Goal: Information Seeking & Learning: Learn about a topic

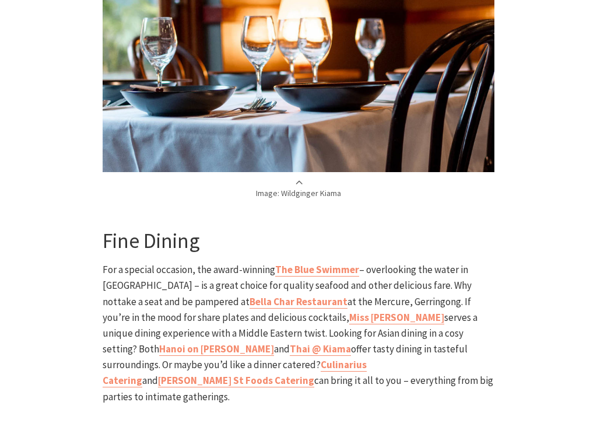
scroll to position [1939, 0]
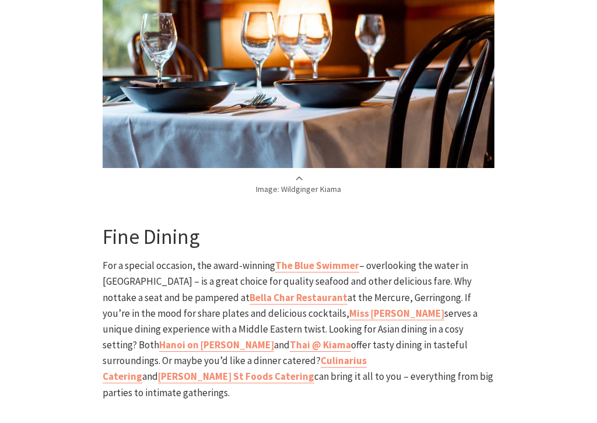
click at [250, 292] on b "Bella Char Restaurant" at bounding box center [299, 298] width 98 height 13
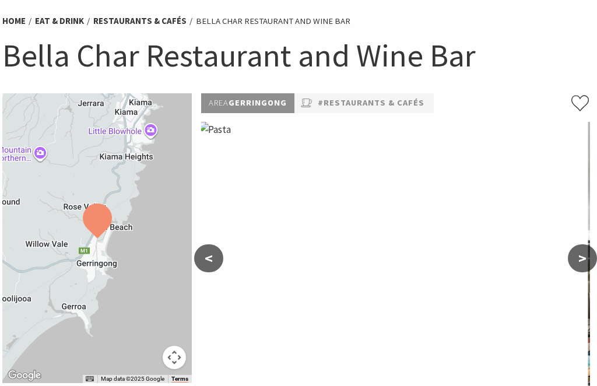
scroll to position [85, 2]
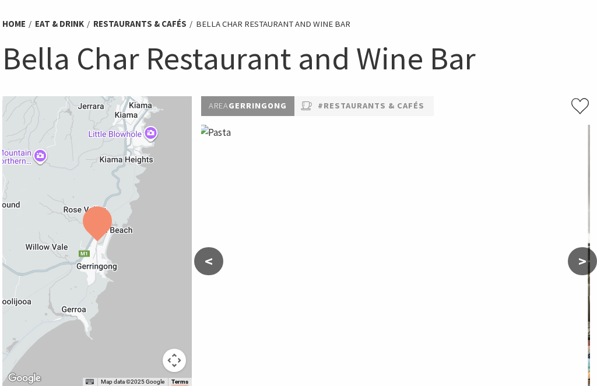
click at [263, 106] on p "Area Gerringong" at bounding box center [247, 106] width 93 height 20
click at [228, 139] on img at bounding box center [393, 275] width 389 height 301
click at [589, 263] on button ">" at bounding box center [582, 261] width 29 height 28
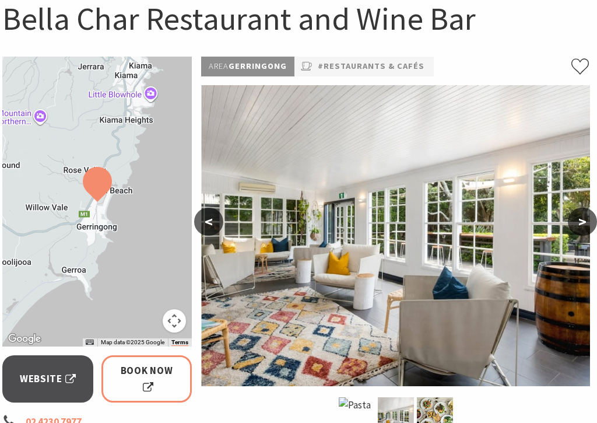
scroll to position [125, 2]
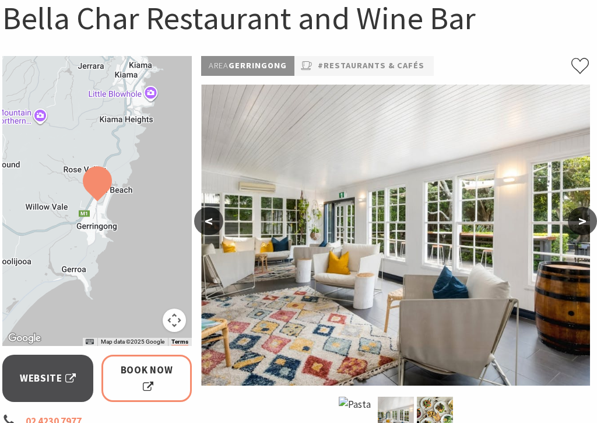
click at [590, 225] on button ">" at bounding box center [582, 222] width 29 height 28
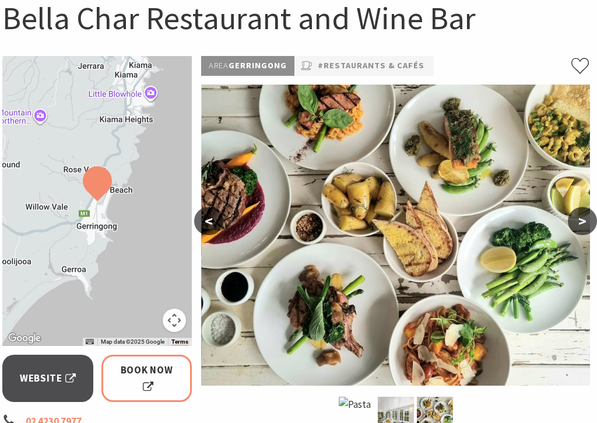
click at [589, 220] on button ">" at bounding box center [582, 221] width 29 height 28
click at [593, 215] on button ">" at bounding box center [582, 221] width 29 height 28
click at [583, 225] on button ">" at bounding box center [582, 221] width 29 height 28
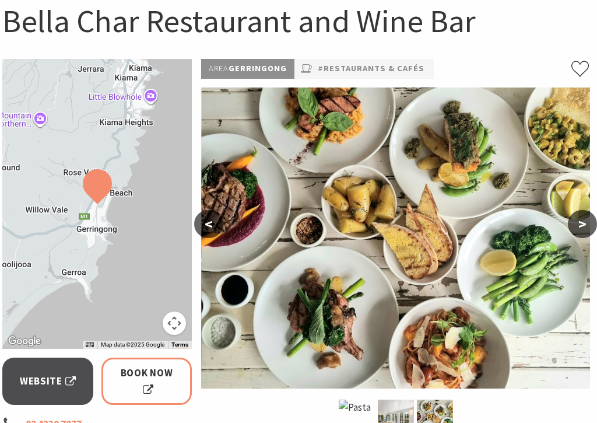
click at [217, 232] on button "<" at bounding box center [208, 225] width 29 height 28
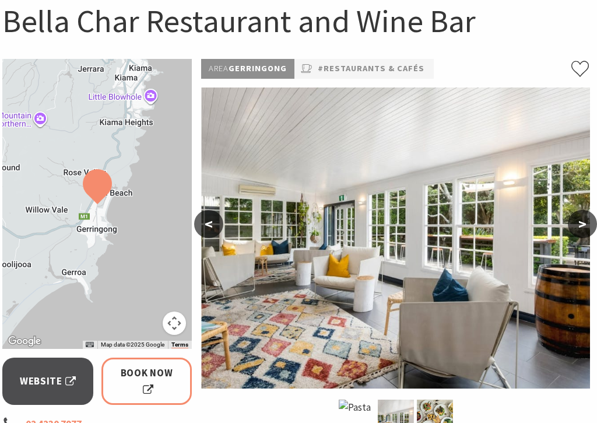
click at [219, 234] on img at bounding box center [395, 237] width 389 height 301
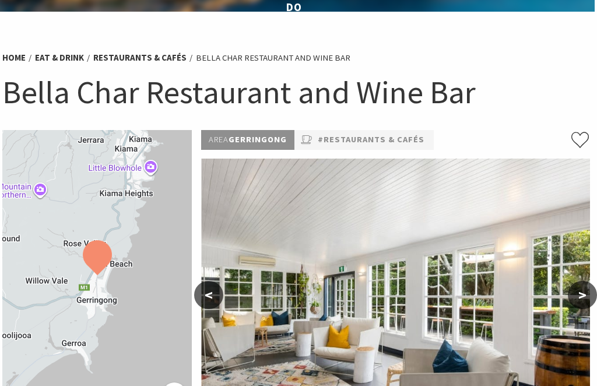
scroll to position [51, 2]
click at [283, 57] on li "Bella Char Restaurant and Wine Bar" at bounding box center [273, 58] width 155 height 14
click at [55, 57] on link "Eat & Drink" at bounding box center [59, 58] width 49 height 12
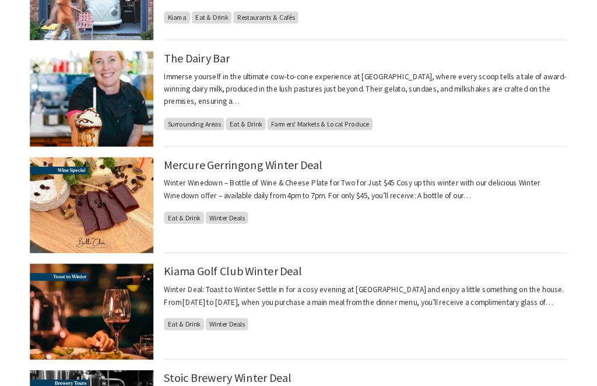
scroll to position [944, 0]
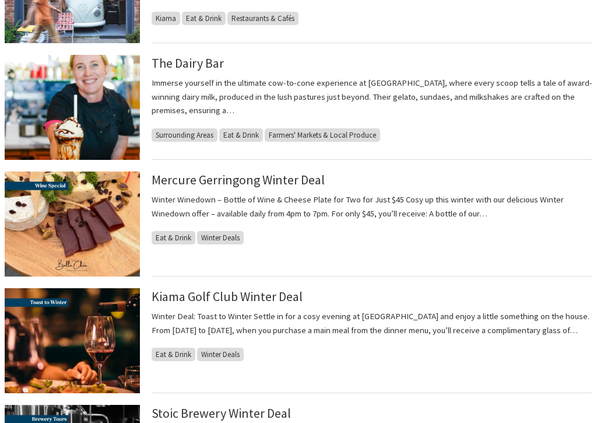
click at [174, 238] on span "Eat & Drink" at bounding box center [174, 237] width 44 height 13
click at [176, 236] on span "Eat & Drink" at bounding box center [174, 237] width 44 height 13
click at [299, 182] on link "Mercure Gerringong Winter Deal" at bounding box center [238, 179] width 173 height 16
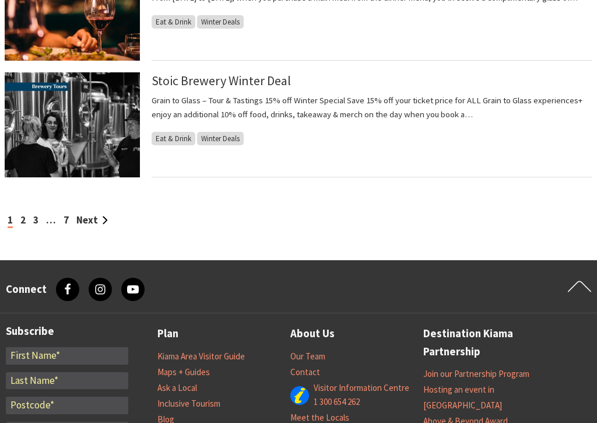
scroll to position [1277, 0]
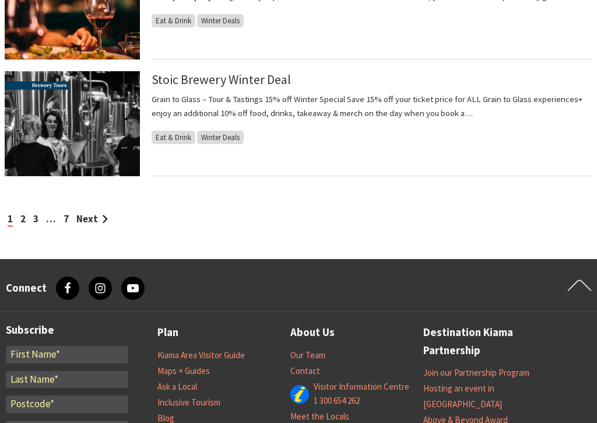
click at [89, 218] on link "Next" at bounding box center [91, 219] width 31 height 13
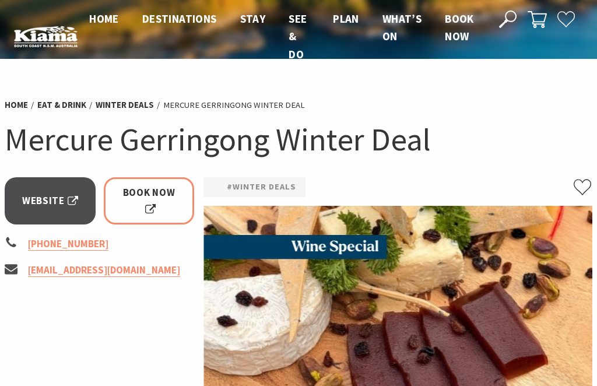
scroll to position [2, 0]
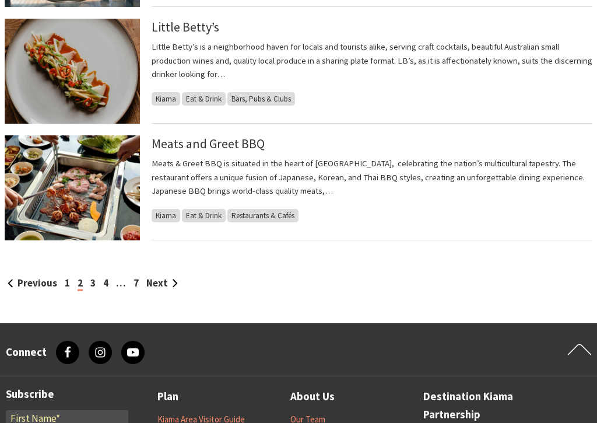
scroll to position [1214, 0]
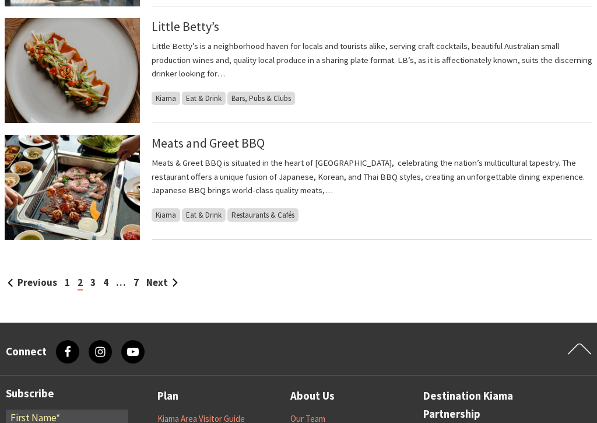
click at [148, 272] on div "Previous 1 2 3 4 … 7 Next" at bounding box center [298, 271] width 597 height 39
click at [160, 276] on link "Next" at bounding box center [161, 282] width 31 height 13
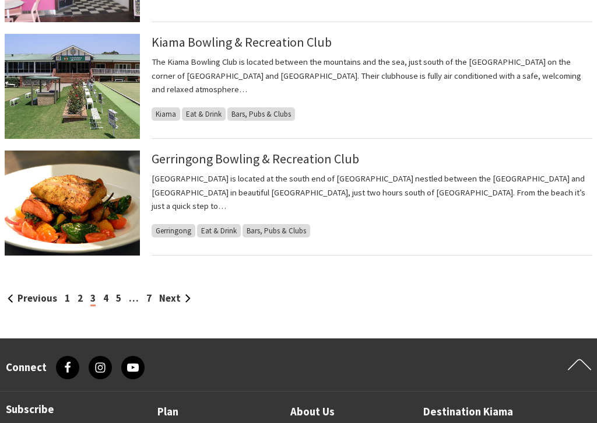
scroll to position [1243, 0]
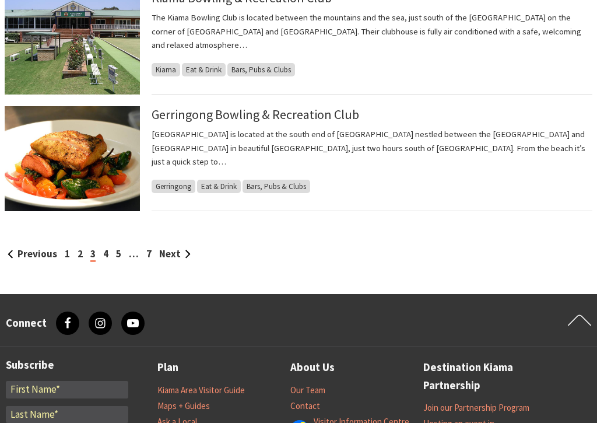
click at [169, 253] on link "Next" at bounding box center [174, 253] width 31 height 13
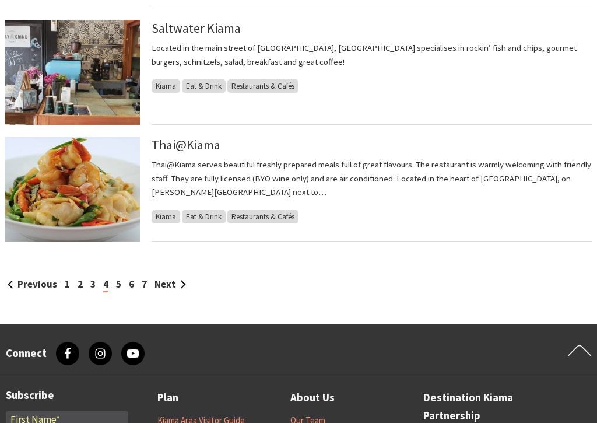
scroll to position [1213, 0]
click at [169, 278] on link "Next" at bounding box center [170, 284] width 31 height 13
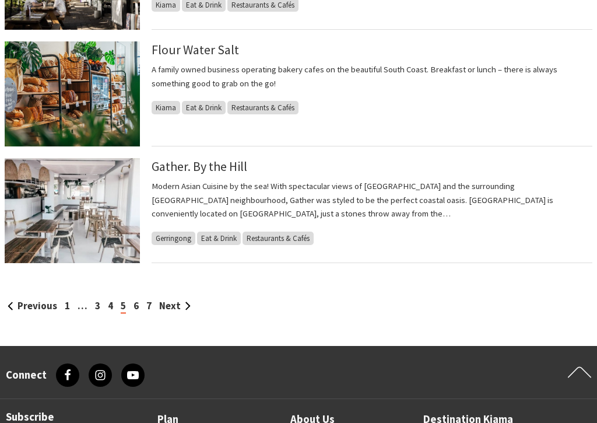
scroll to position [1191, 0]
click at [180, 307] on link "Next" at bounding box center [174, 305] width 31 height 13
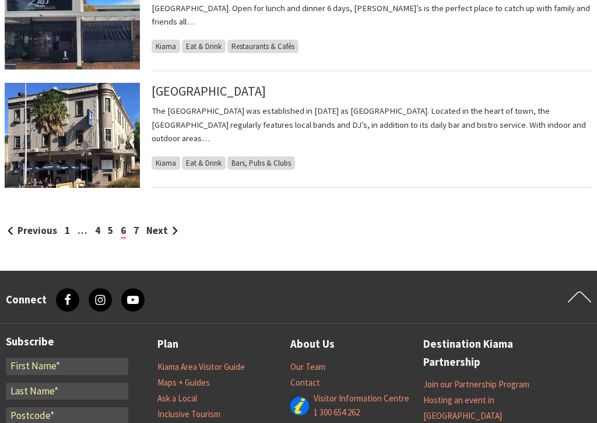
scroll to position [1266, 0]
click at [153, 230] on link "Next" at bounding box center [161, 230] width 31 height 13
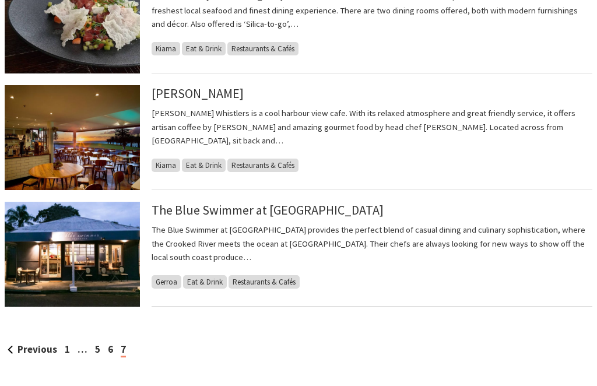
scroll to position [448, 0]
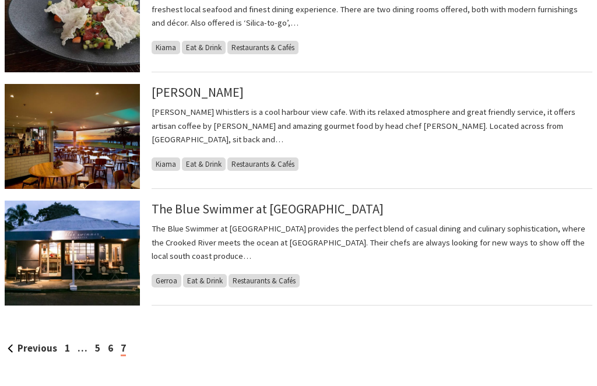
click at [200, 274] on span "Eat & Drink" at bounding box center [205, 280] width 44 height 13
click at [252, 209] on link "The Blue Swimmer at [GEOGRAPHIC_DATA]" at bounding box center [268, 209] width 232 height 16
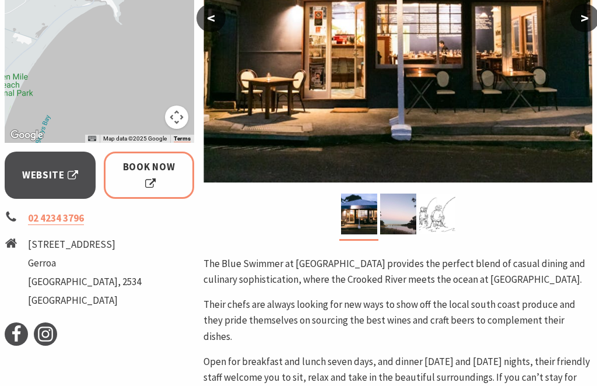
scroll to position [328, 0]
click at [50, 177] on span "Website" at bounding box center [50, 175] width 56 height 16
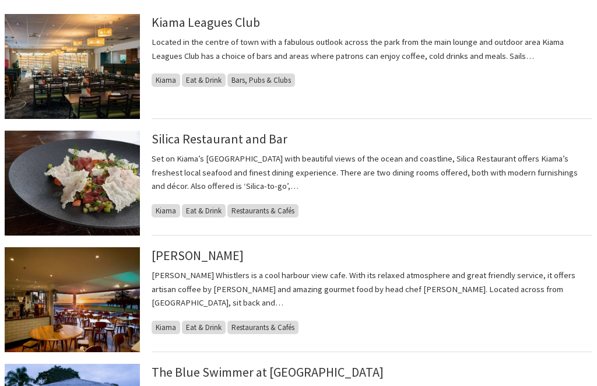
scroll to position [277, 0]
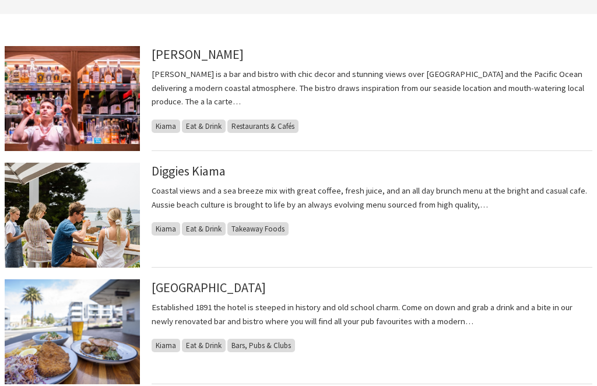
scroll to position [253, 0]
click at [201, 134] on div "[PERSON_NAME] is a bar and bistro with chic decor and stunning views over [GEOG…" at bounding box center [372, 99] width 441 height 105
click at [167, 61] on link "[PERSON_NAME]" at bounding box center [198, 54] width 92 height 16
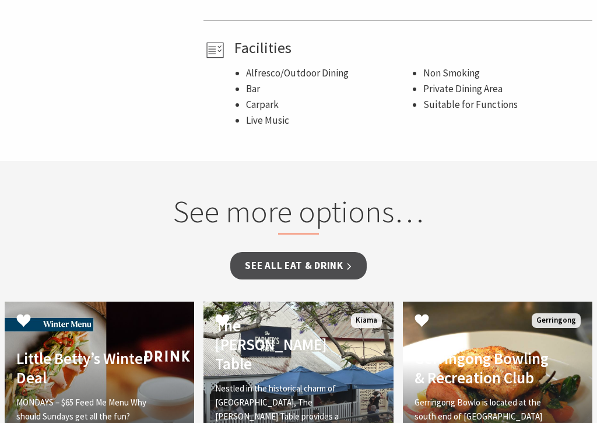
scroll to position [889, 0]
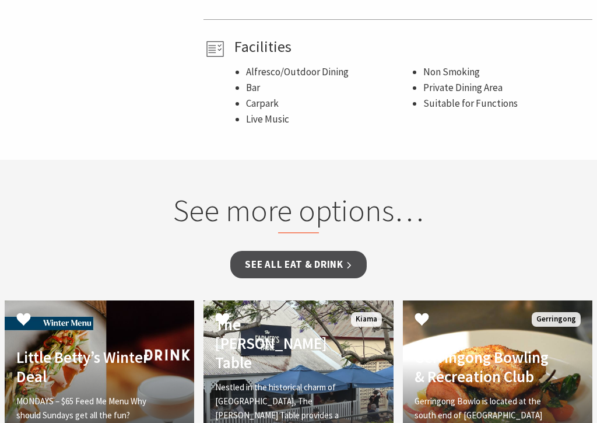
click at [317, 268] on link "See all Eat & Drink" at bounding box center [298, 264] width 136 height 27
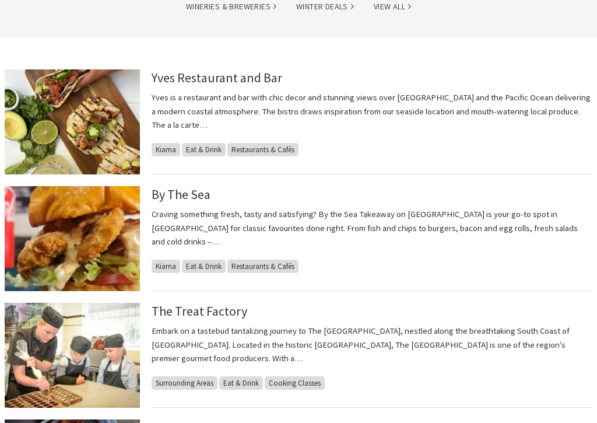
scroll to position [230, 0]
click at [232, 79] on link "Yves Restaurant and Bar" at bounding box center [217, 77] width 131 height 16
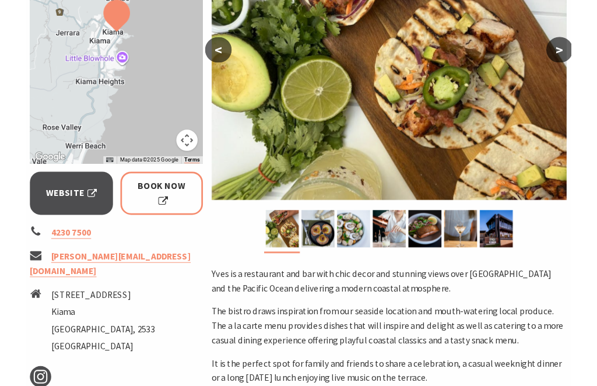
scroll to position [292, 0]
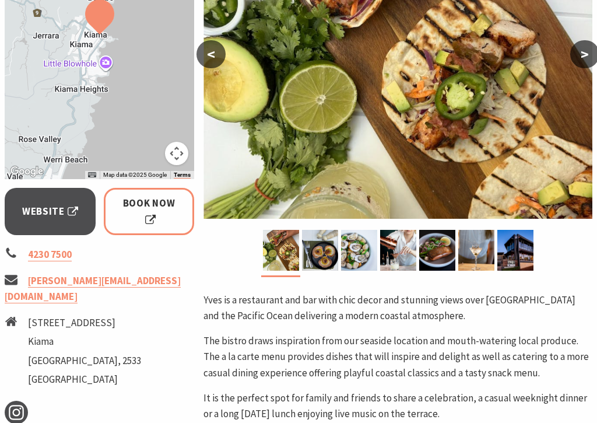
click at [48, 204] on span "Website" at bounding box center [50, 212] width 56 height 16
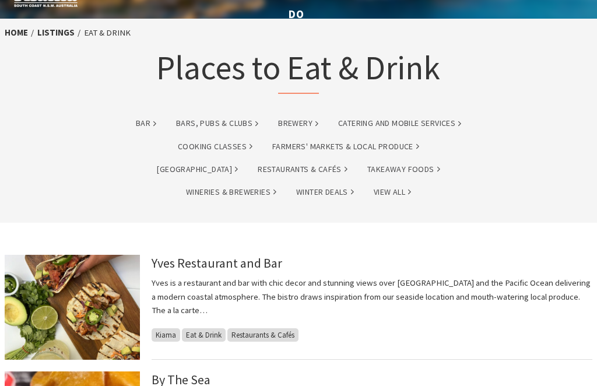
scroll to position [23, 0]
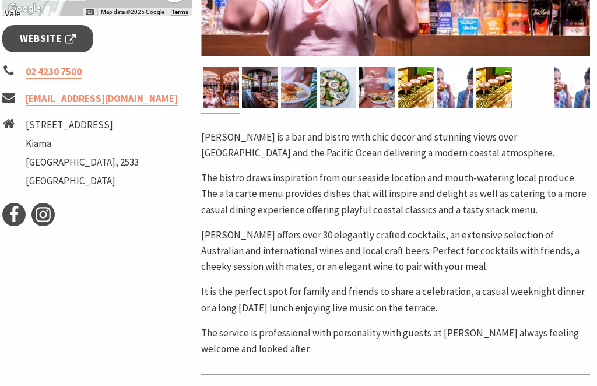
scroll to position [447, 2]
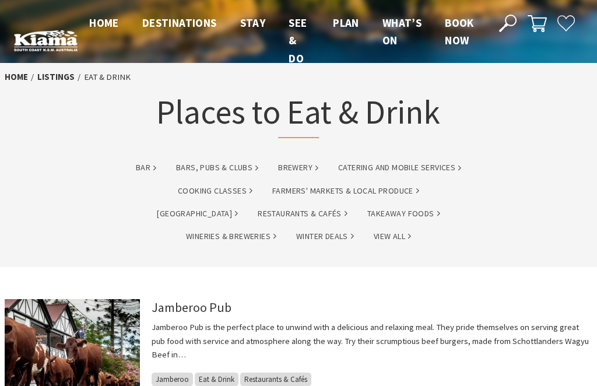
scroll to position [1191, 0]
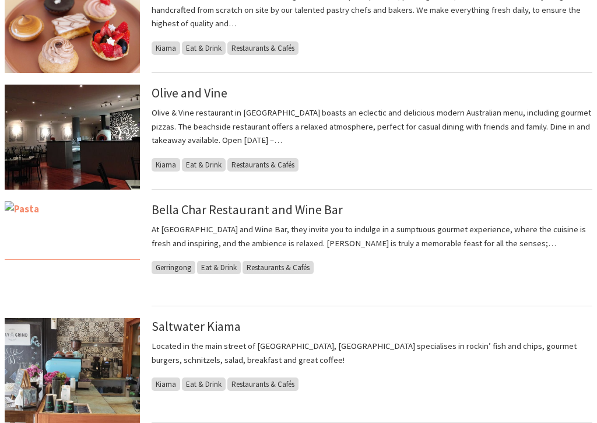
scroll to position [915, 0]
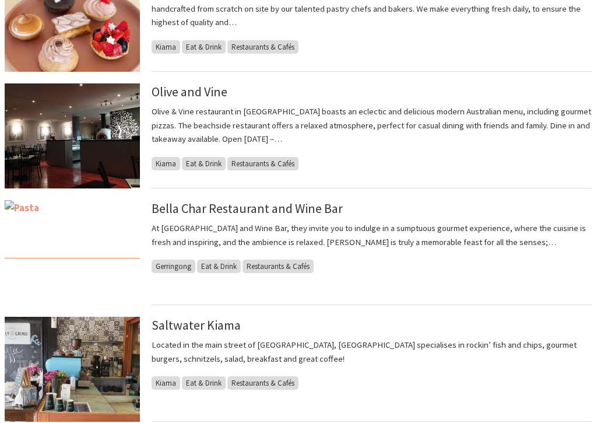
click at [219, 265] on span "Eat & Drink" at bounding box center [219, 266] width 44 height 13
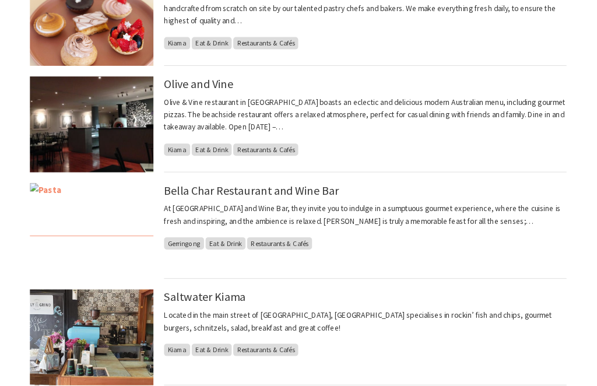
scroll to position [914, 0]
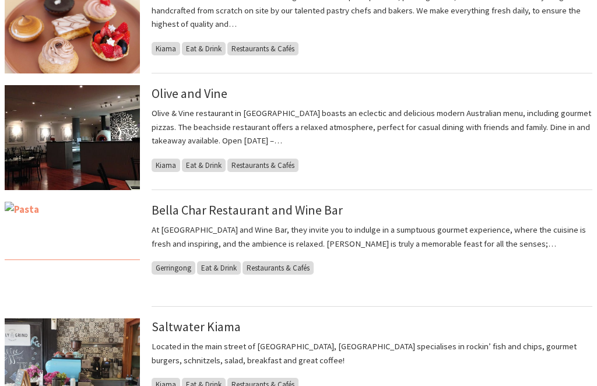
click at [241, 218] on link "Bella Char Restaurant and Wine Bar" at bounding box center [247, 210] width 191 height 16
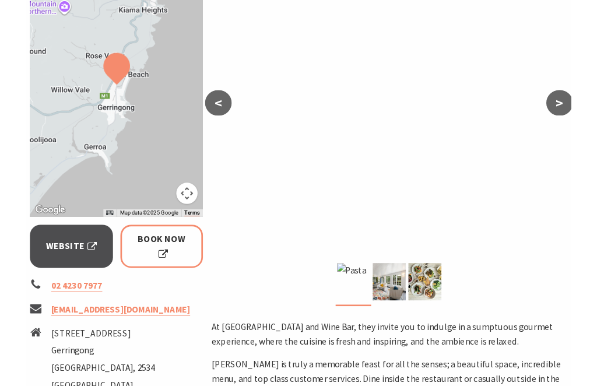
scroll to position [233, 0]
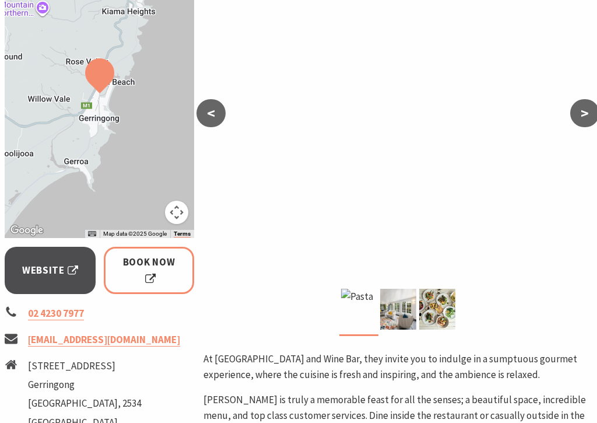
click at [43, 262] on span "Website" at bounding box center [50, 270] width 56 height 16
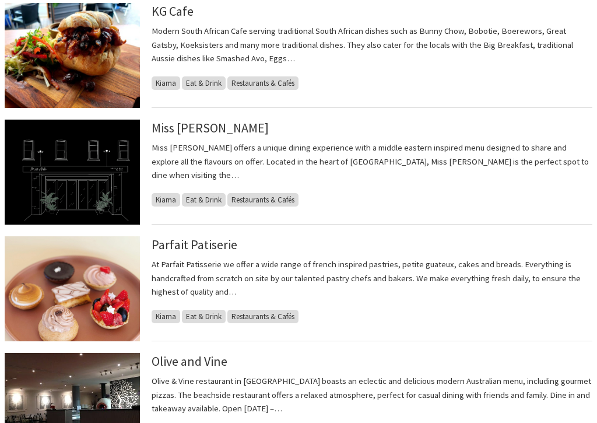
scroll to position [647, 0]
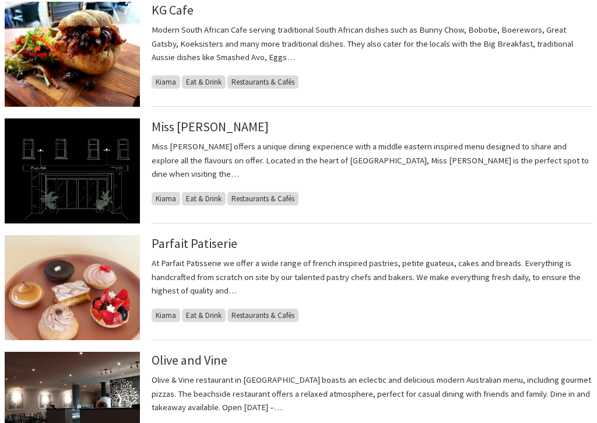
click at [213, 192] on span "Eat & Drink" at bounding box center [204, 198] width 44 height 13
click at [189, 128] on link "Miss Arda" at bounding box center [210, 126] width 117 height 16
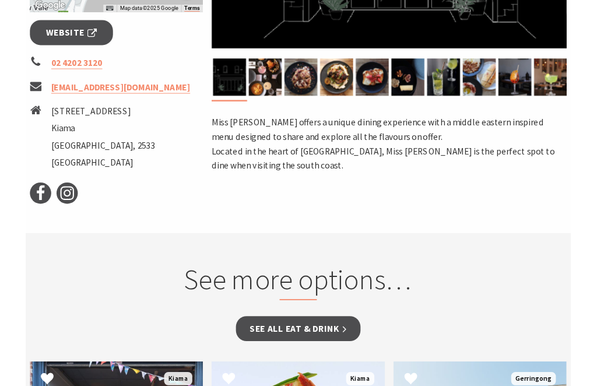
scroll to position [458, 0]
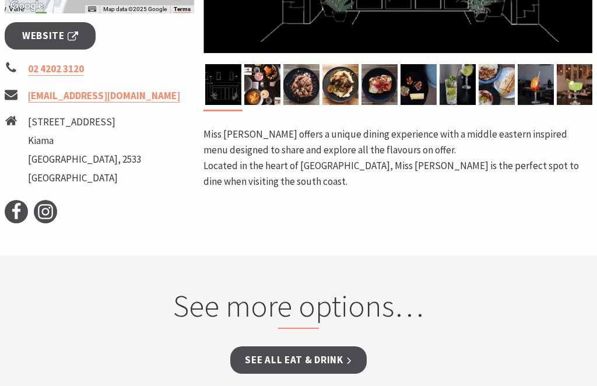
click at [313, 359] on link "See all Eat & Drink" at bounding box center [298, 359] width 136 height 27
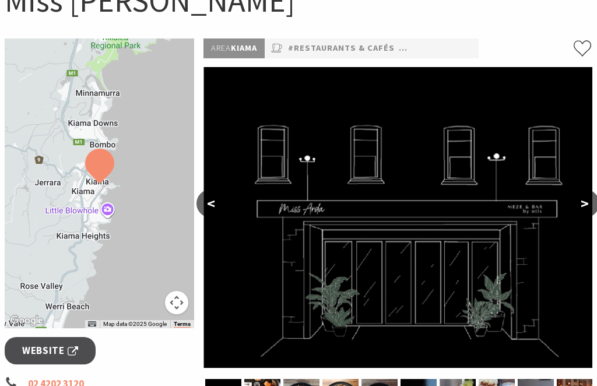
scroll to position [142, 0]
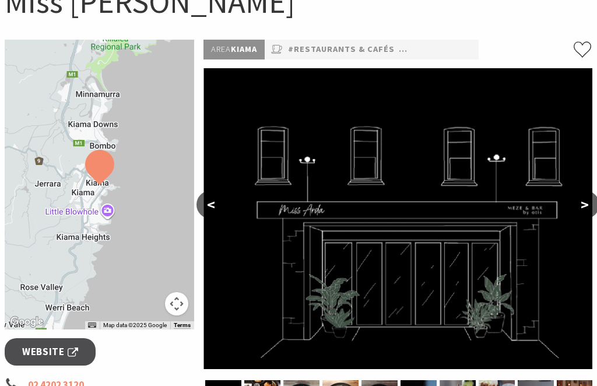
click at [588, 203] on button ">" at bounding box center [584, 205] width 29 height 28
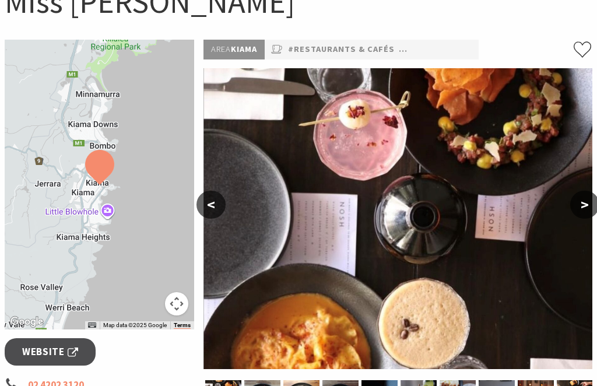
click at [584, 203] on button ">" at bounding box center [584, 205] width 29 height 28
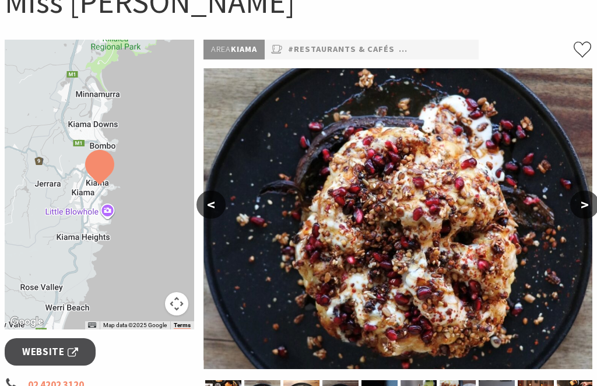
click at [590, 203] on button ">" at bounding box center [584, 205] width 29 height 28
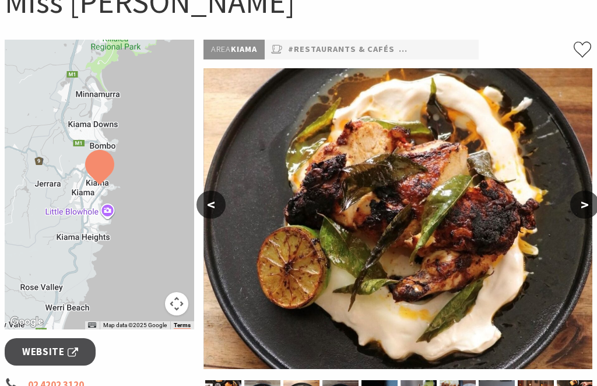
click at [590, 203] on button ">" at bounding box center [584, 205] width 29 height 28
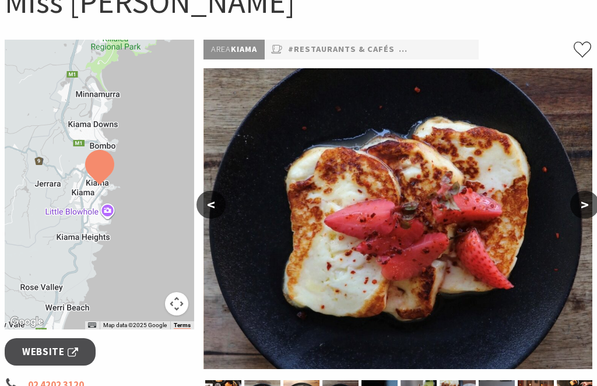
click at [586, 206] on button ">" at bounding box center [584, 205] width 29 height 28
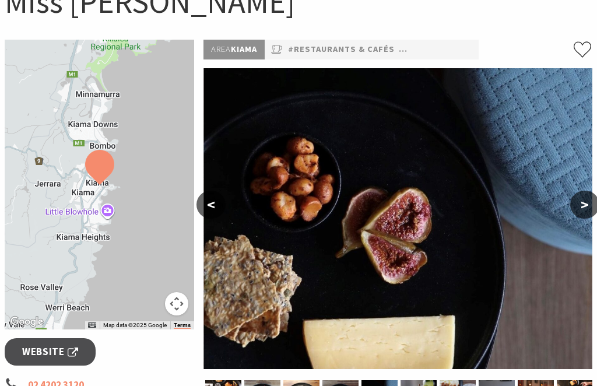
click at [587, 205] on button ">" at bounding box center [584, 205] width 29 height 28
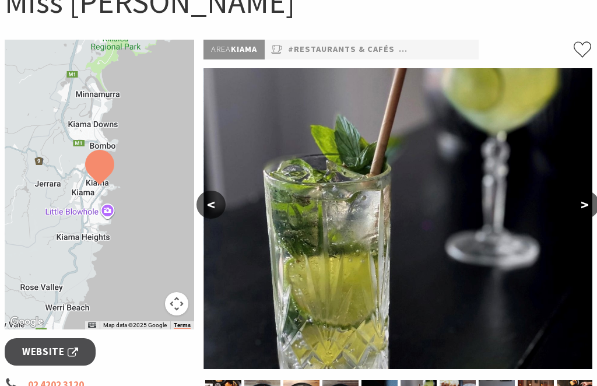
click at [591, 202] on button ">" at bounding box center [584, 205] width 29 height 28
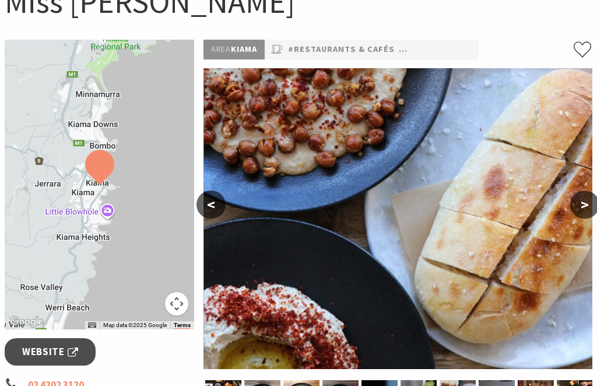
click at [588, 203] on button ">" at bounding box center [584, 205] width 29 height 28
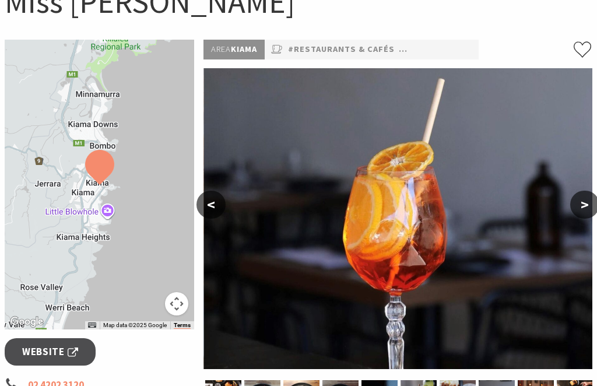
click at [589, 206] on button ">" at bounding box center [584, 205] width 29 height 28
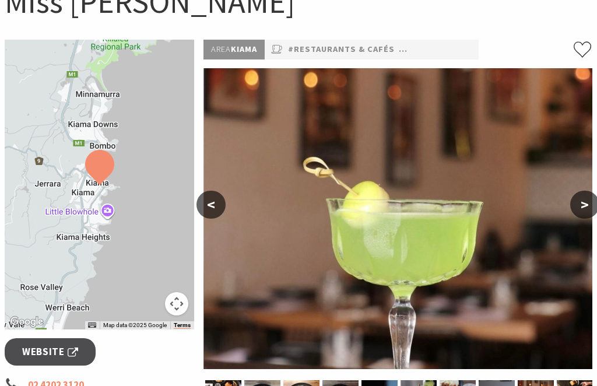
click at [585, 210] on button ">" at bounding box center [584, 205] width 29 height 28
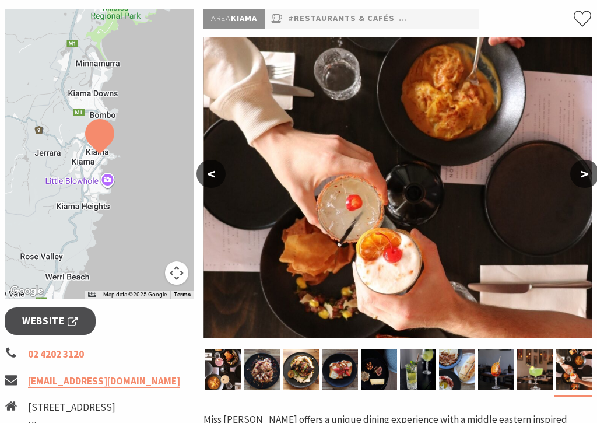
scroll to position [173, 0]
click at [52, 317] on span "Website" at bounding box center [50, 321] width 56 height 16
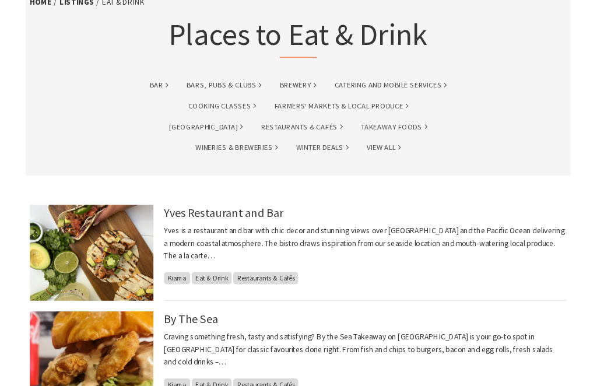
scroll to position [73, 0]
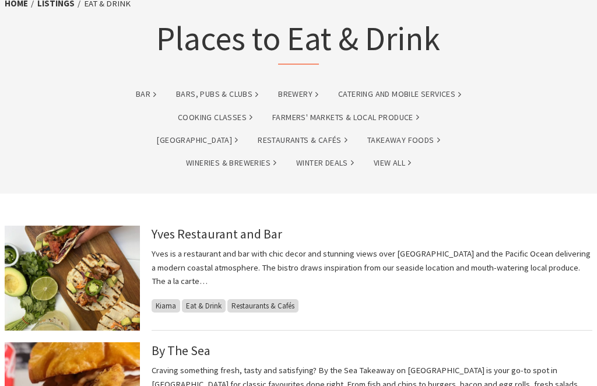
click at [209, 304] on span "Eat & Drink" at bounding box center [204, 305] width 44 height 13
click at [206, 309] on span "Eat & Drink" at bounding box center [204, 305] width 44 height 13
